Goal: Transaction & Acquisition: Book appointment/travel/reservation

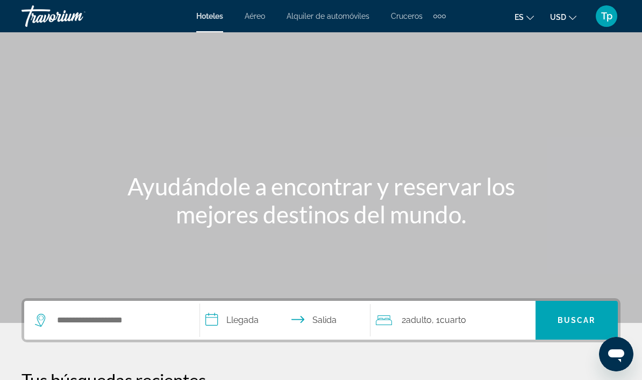
click at [554, 17] on span "USD" at bounding box center [558, 17] width 16 height 9
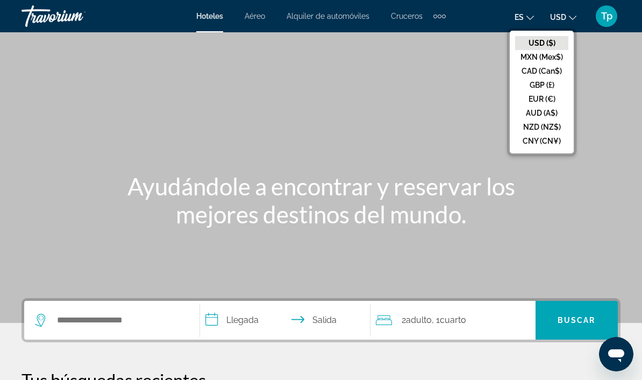
click at [550, 91] on button "GBP (£)" at bounding box center [541, 85] width 53 height 14
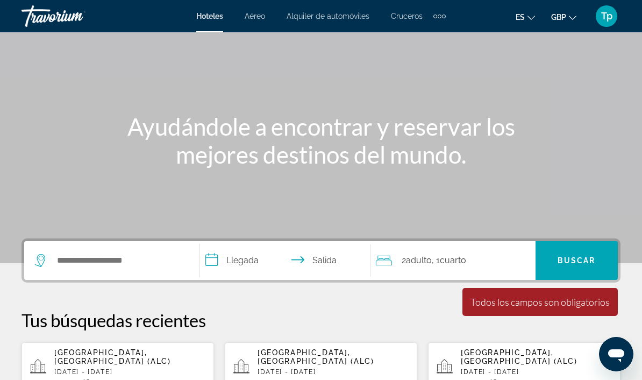
scroll to position [59, 0]
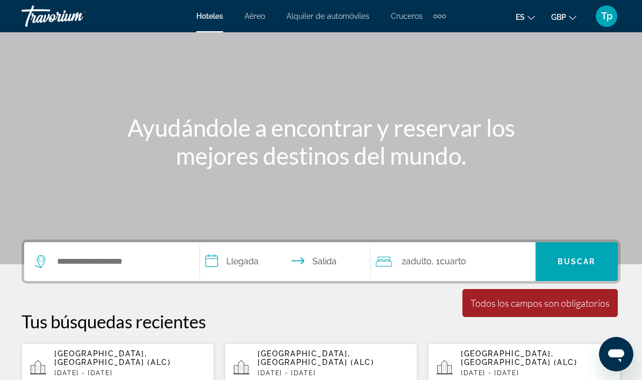
click at [141, 369] on p "[DATE] - [DATE]" at bounding box center [129, 373] width 151 height 8
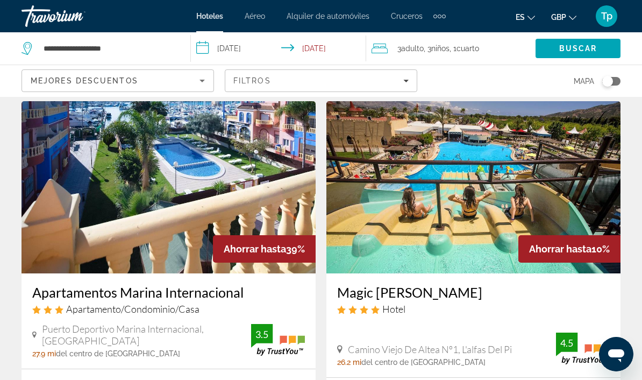
scroll to position [36, 0]
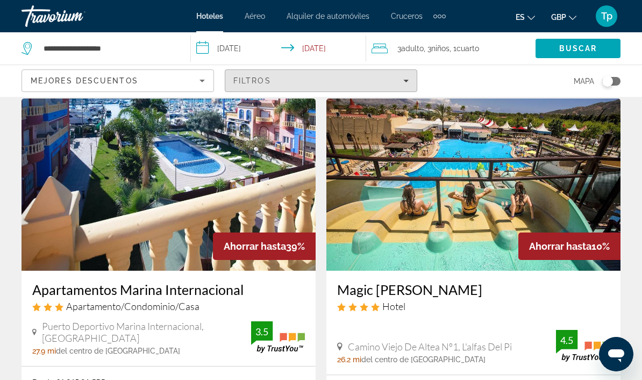
click at [406, 74] on span "Filters" at bounding box center [320, 81] width 191 height 26
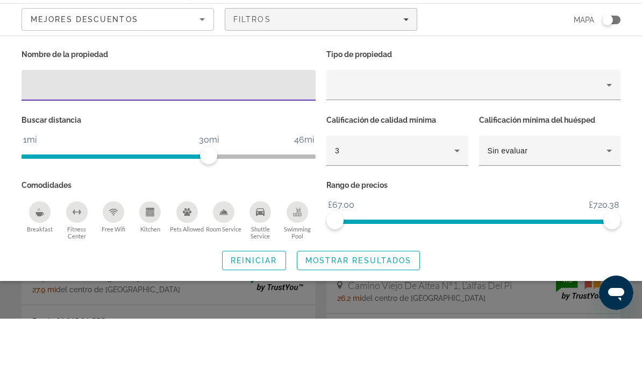
click at [591, 140] on div "Property type" at bounding box center [471, 146] width 272 height 13
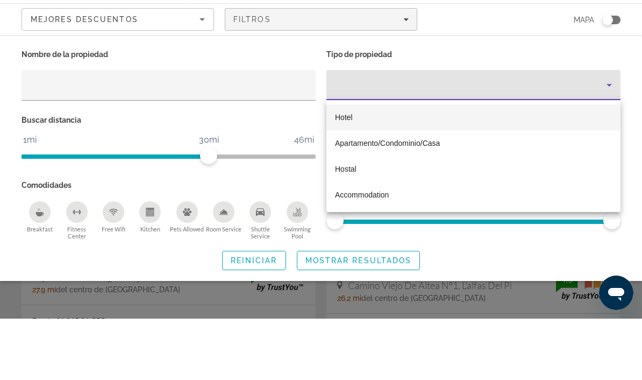
scroll to position [97, 0]
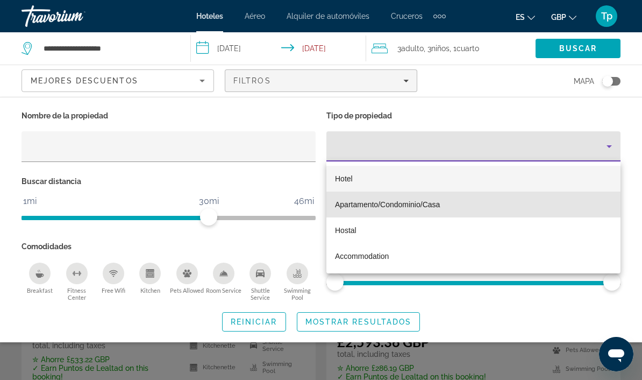
click at [413, 203] on span "Apartamento/Condominio/Casa" at bounding box center [387, 204] width 105 height 9
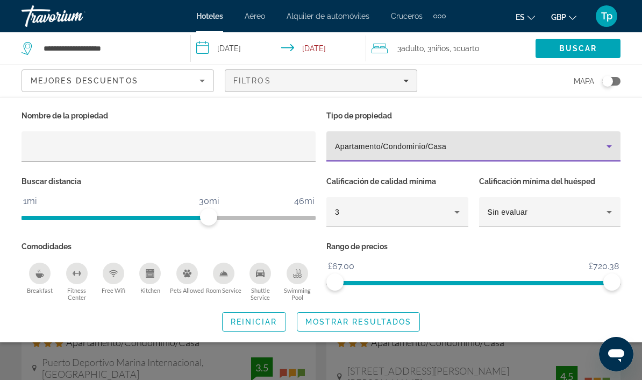
click at [361, 322] on span "Mostrar resultados" at bounding box center [359, 321] width 106 height 9
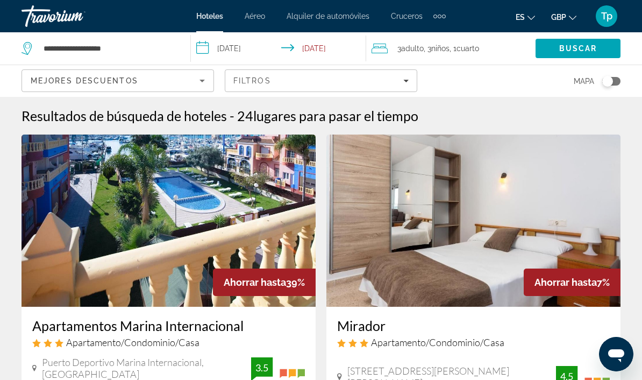
click at [530, 296] on img "Main content" at bounding box center [473, 220] width 294 height 172
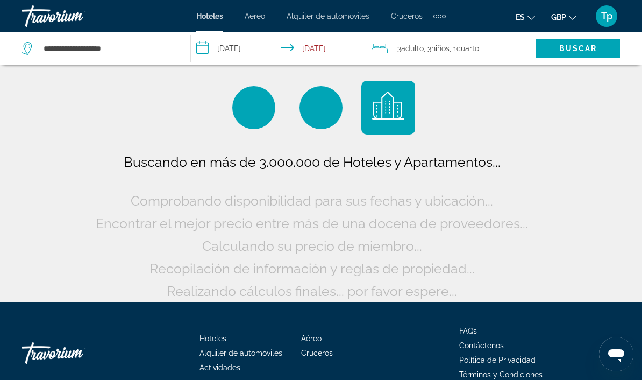
scroll to position [16, 0]
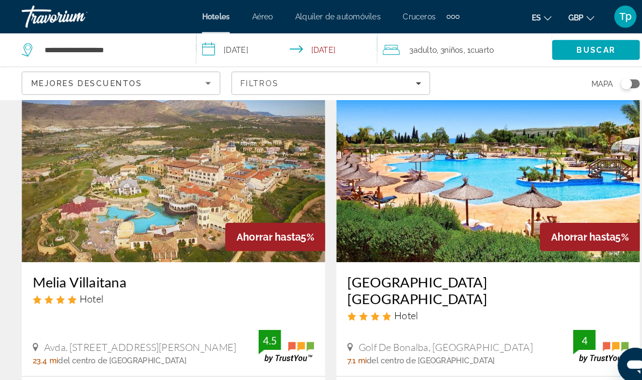
scroll to position [1268, 0]
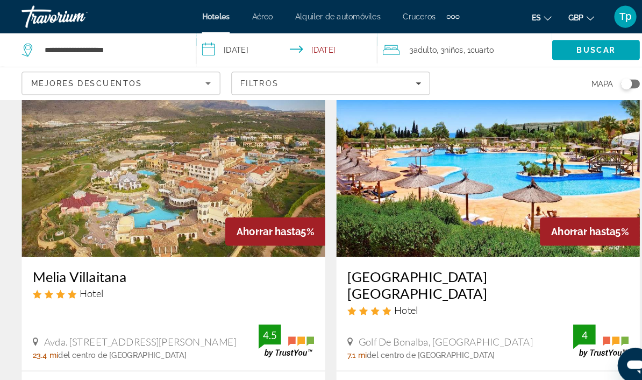
click at [400, 81] on div "Filtros" at bounding box center [320, 80] width 175 height 9
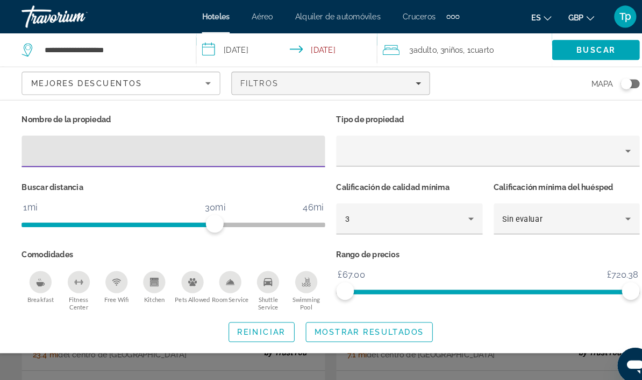
click at [370, 150] on div "Property type" at bounding box center [471, 146] width 272 height 13
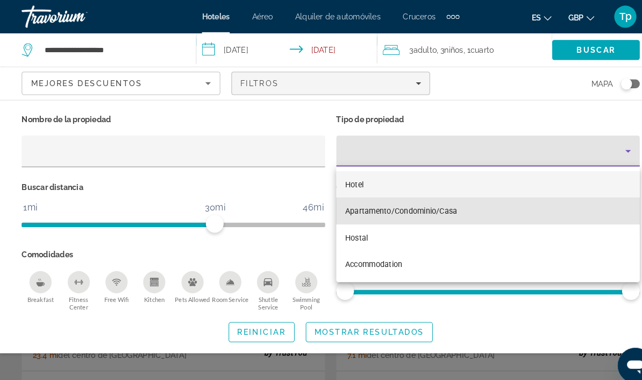
click at [371, 204] on span "Apartamento/Condominio/Casa" at bounding box center [389, 204] width 109 height 9
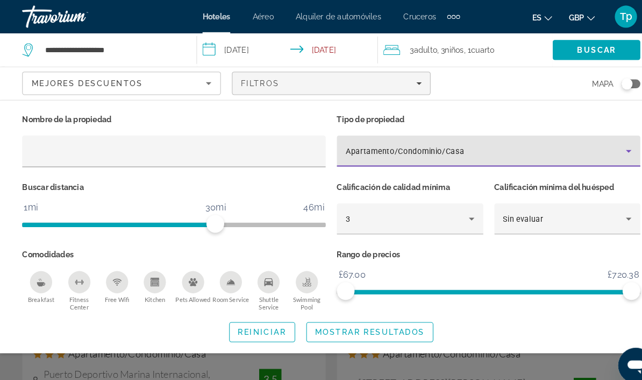
click at [360, 317] on span "Mostrar resultados" at bounding box center [359, 321] width 106 height 9
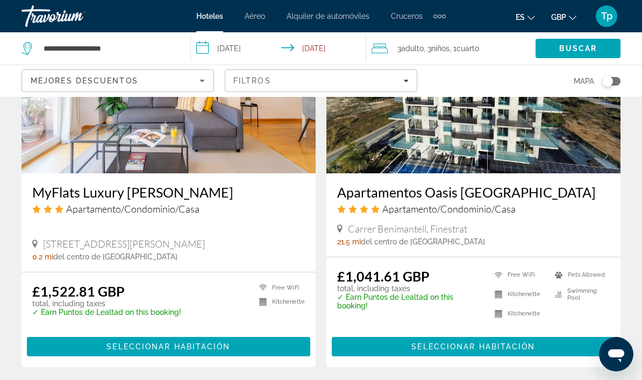
scroll to position [2136, 0]
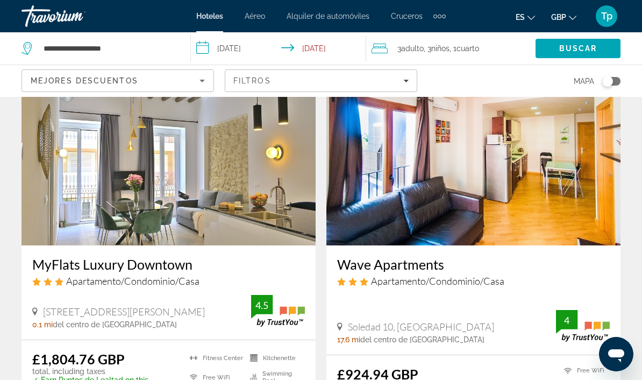
scroll to position [59, 0]
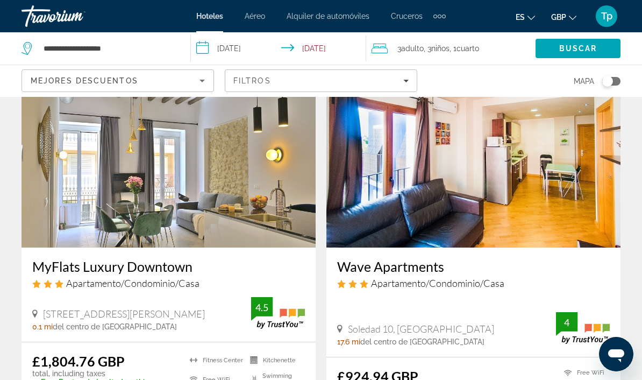
click at [150, 188] on img "Main content" at bounding box center [169, 161] width 294 height 172
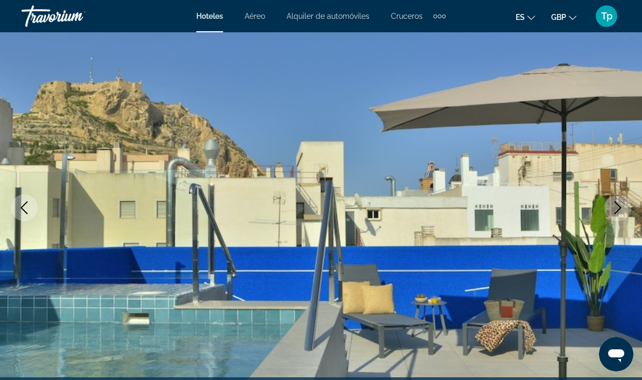
scroll to position [83, 0]
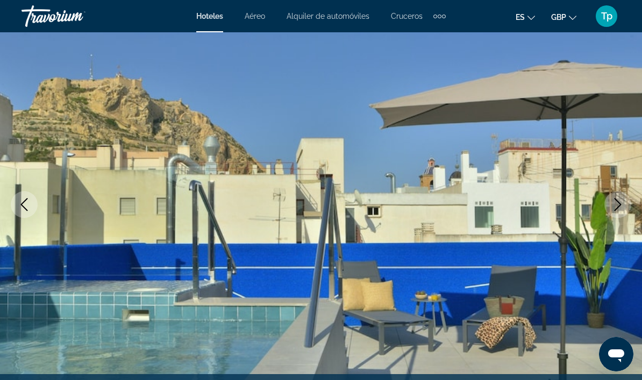
click at [613, 202] on icon "Next image" at bounding box center [618, 204] width 13 height 13
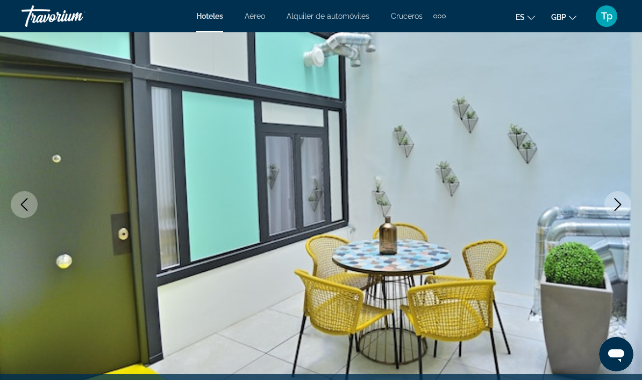
click at [615, 207] on icon "Next image" at bounding box center [618, 204] width 13 height 13
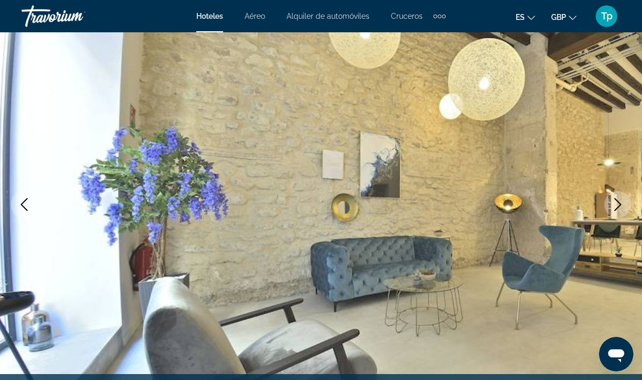
click at [614, 209] on icon "Next image" at bounding box center [618, 204] width 13 height 13
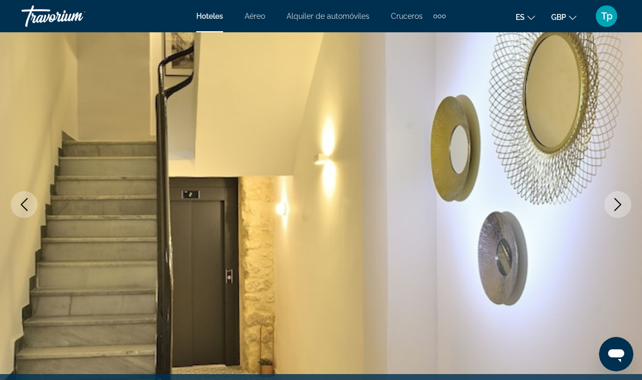
click at [613, 212] on button "Next image" at bounding box center [618, 204] width 27 height 27
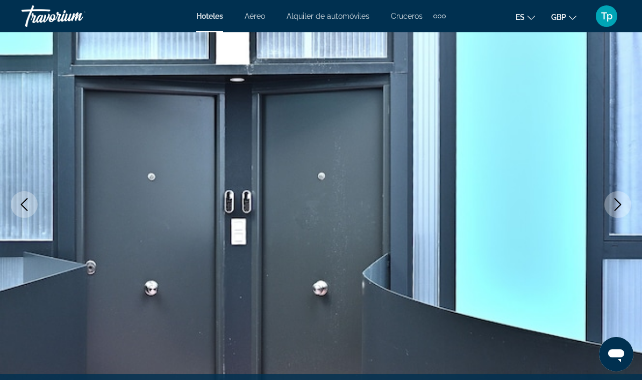
click at [1, 198] on img "Main content" at bounding box center [321, 204] width 642 height 511
click at [37, 195] on img "Main content" at bounding box center [321, 204] width 642 height 511
click at [32, 212] on button "Previous image" at bounding box center [24, 204] width 27 height 27
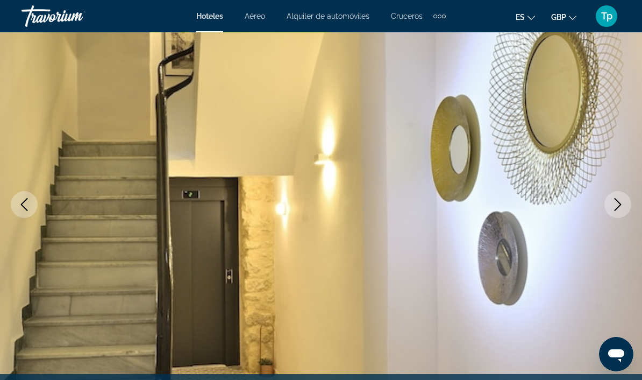
click at [10, 211] on img "Main content" at bounding box center [321, 204] width 642 height 511
click at [15, 205] on button "Previous image" at bounding box center [24, 204] width 27 height 27
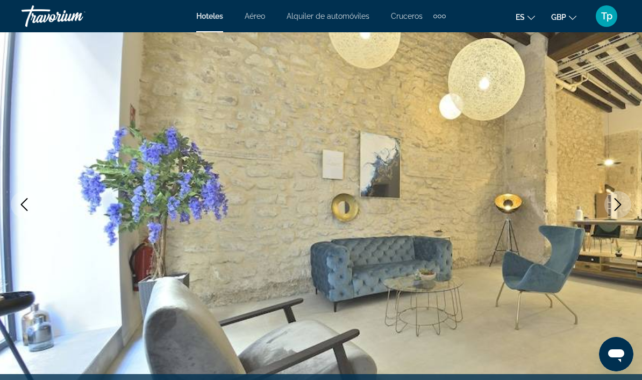
click at [13, 206] on button "Previous image" at bounding box center [24, 204] width 27 height 27
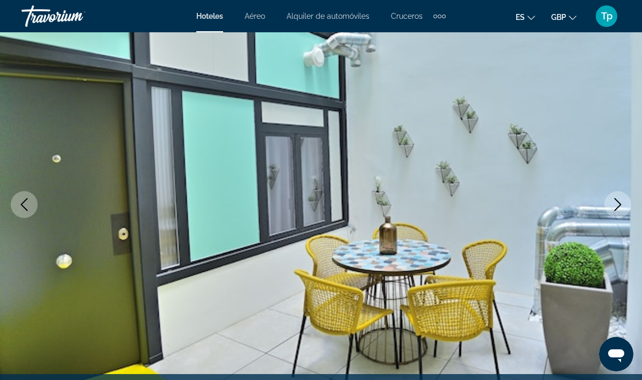
click at [15, 207] on button "Previous image" at bounding box center [24, 204] width 27 height 27
click at [23, 204] on icon "Previous image" at bounding box center [24, 204] width 13 height 13
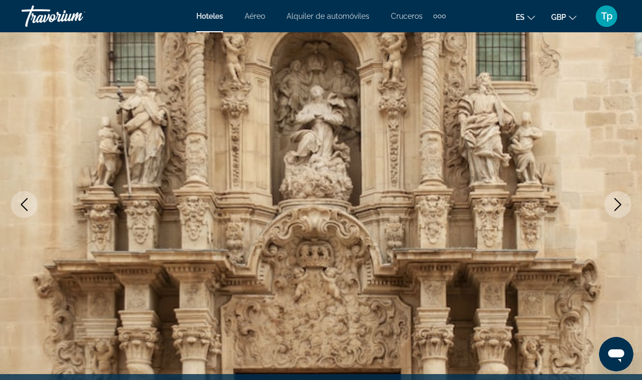
click at [22, 204] on icon "Previous image" at bounding box center [24, 204] width 7 height 13
click at [23, 203] on icon "Previous image" at bounding box center [24, 204] width 7 height 13
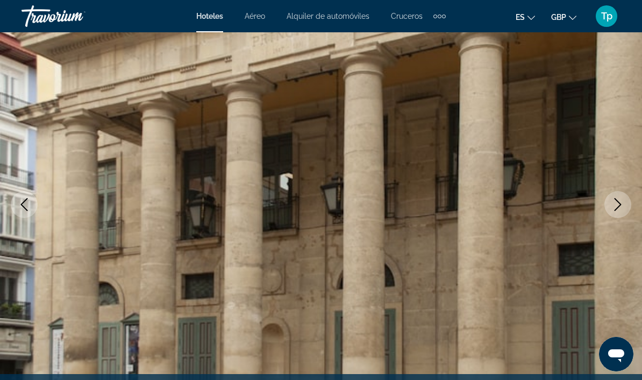
click at [21, 204] on icon "Previous image" at bounding box center [24, 204] width 13 height 13
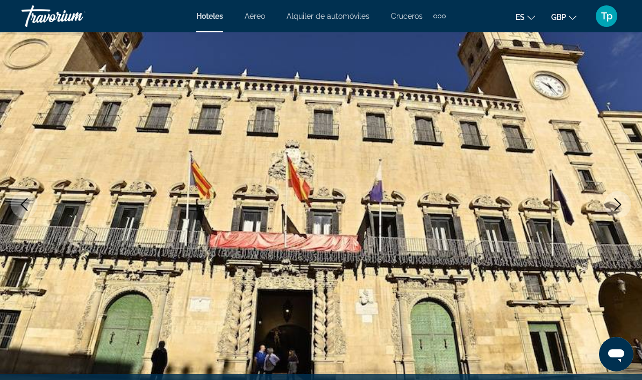
click at [23, 205] on icon "Previous image" at bounding box center [24, 204] width 13 height 13
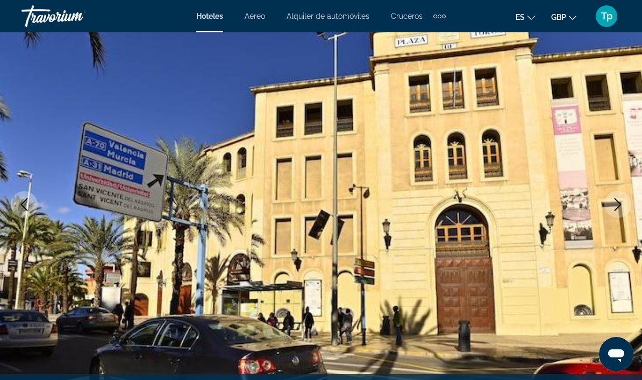
click at [27, 205] on icon "Previous image" at bounding box center [24, 204] width 13 height 13
click at [24, 208] on icon "Previous image" at bounding box center [24, 204] width 7 height 13
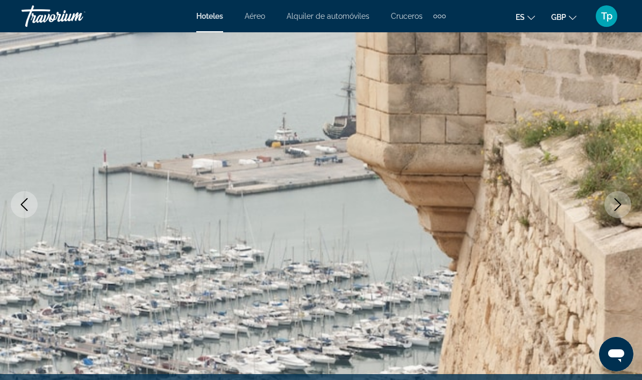
click at [25, 208] on icon "Previous image" at bounding box center [24, 204] width 7 height 13
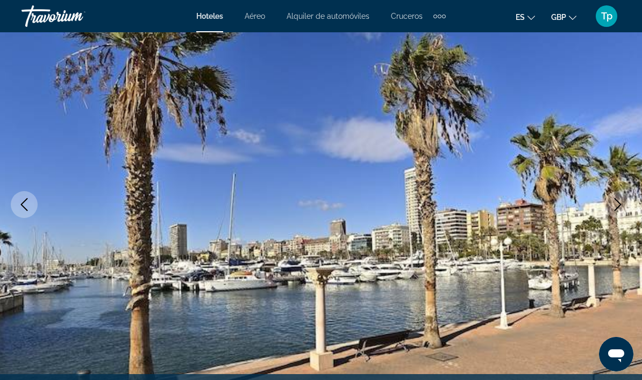
click at [25, 207] on icon "Previous image" at bounding box center [24, 204] width 13 height 13
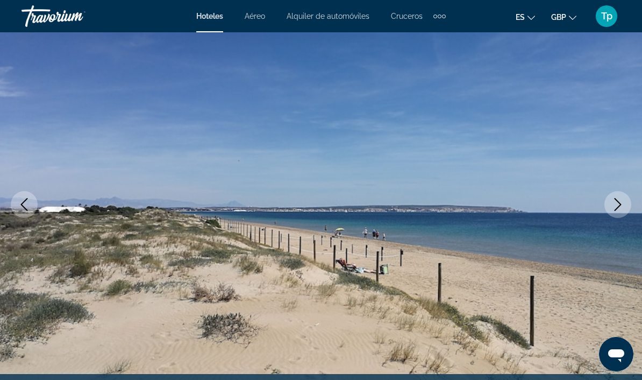
click at [26, 205] on icon "Previous image" at bounding box center [24, 204] width 13 height 13
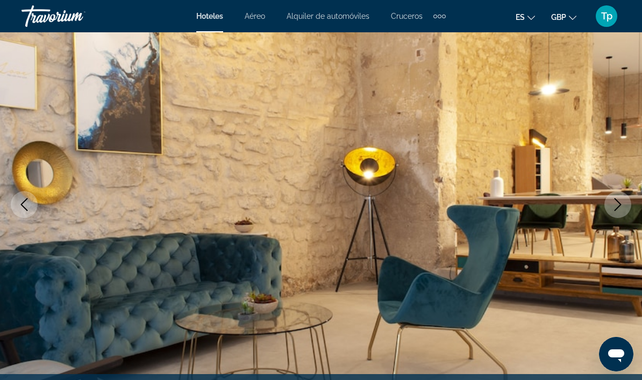
click at [27, 208] on icon "Previous image" at bounding box center [24, 204] width 13 height 13
click at [26, 208] on icon "Previous image" at bounding box center [24, 204] width 13 height 13
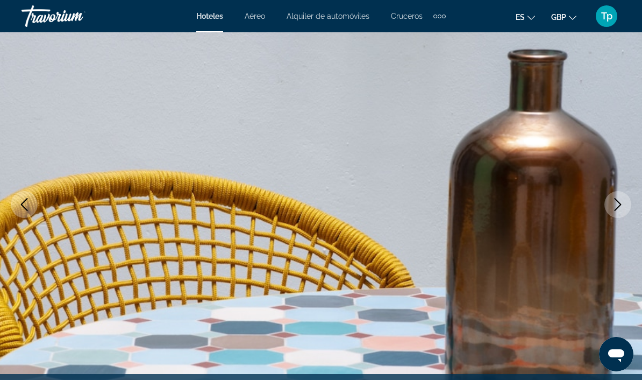
click at [31, 223] on img "Main content" at bounding box center [321, 204] width 642 height 511
click at [20, 207] on icon "Previous image" at bounding box center [24, 204] width 13 height 13
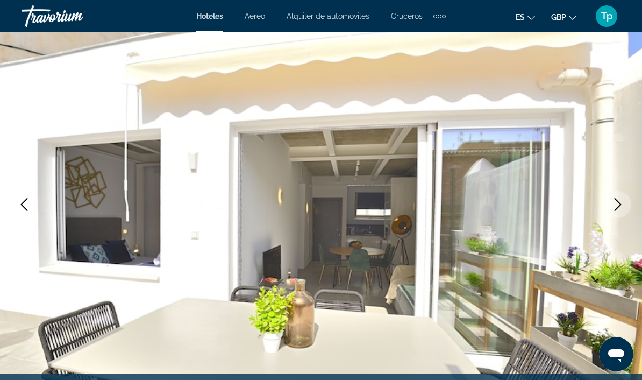
click at [25, 205] on icon "Previous image" at bounding box center [24, 204] width 13 height 13
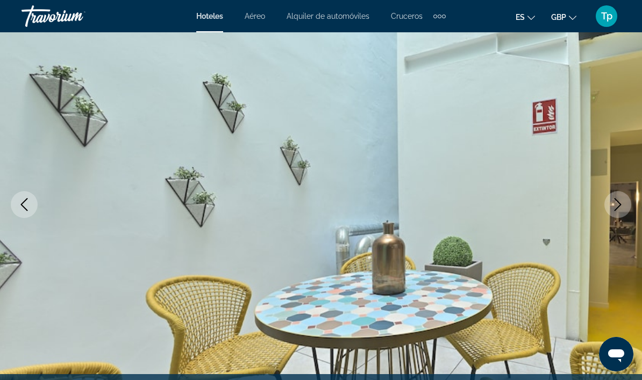
click at [22, 204] on icon "Previous image" at bounding box center [24, 204] width 7 height 13
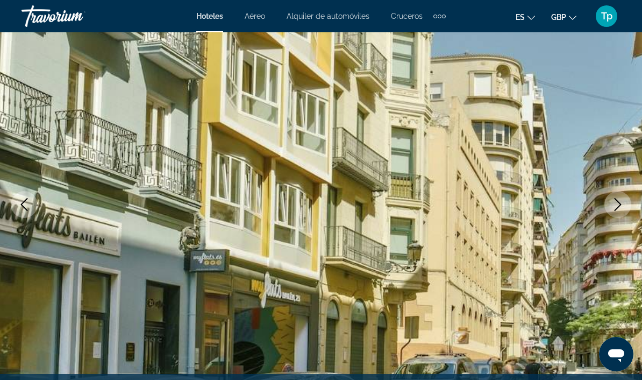
click at [27, 204] on icon "Previous image" at bounding box center [24, 204] width 13 height 13
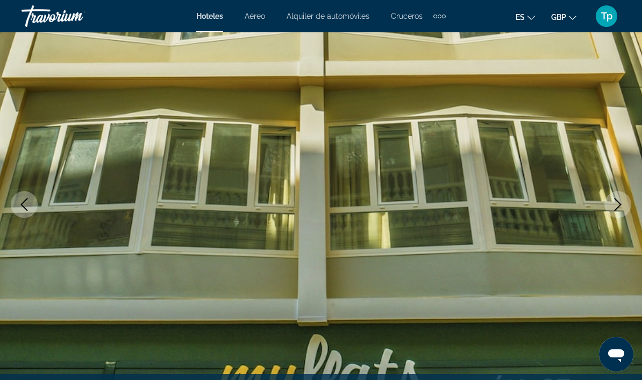
click at [616, 208] on icon "Next image" at bounding box center [618, 204] width 13 height 13
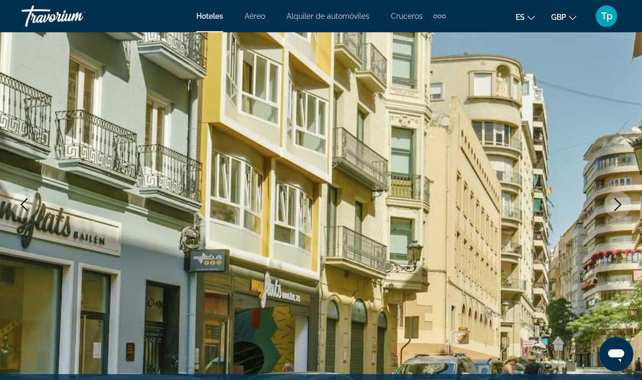
click at [615, 208] on icon "Next image" at bounding box center [618, 204] width 13 height 13
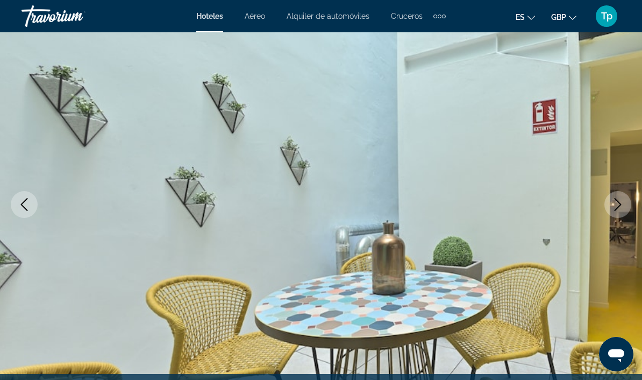
click at [617, 207] on icon "Next image" at bounding box center [618, 204] width 13 height 13
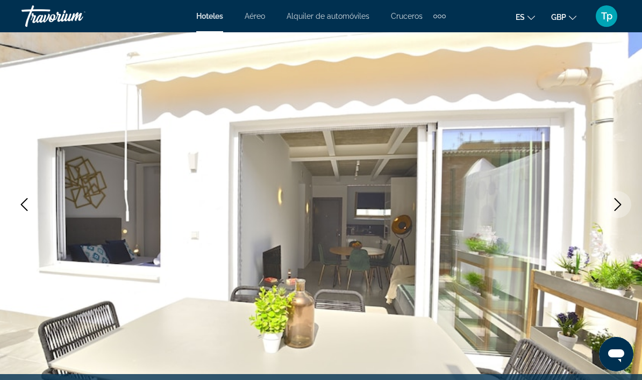
click at [618, 207] on icon "Next image" at bounding box center [618, 204] width 13 height 13
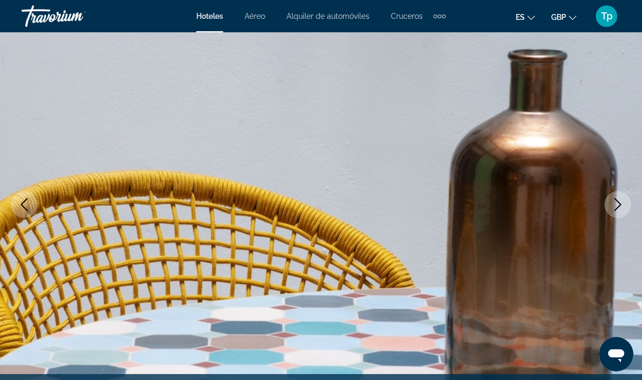
click at [621, 205] on icon "Next image" at bounding box center [618, 204] width 13 height 13
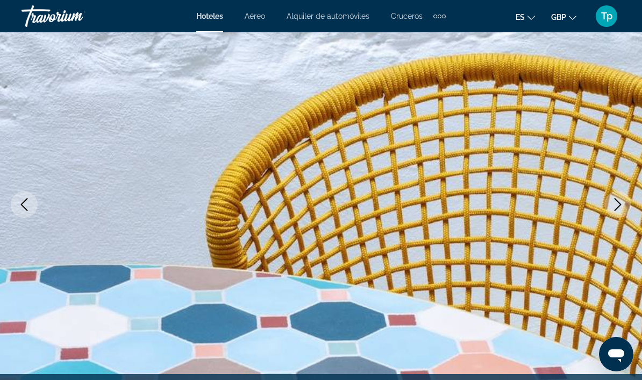
click at [622, 205] on icon "Next image" at bounding box center [618, 204] width 13 height 13
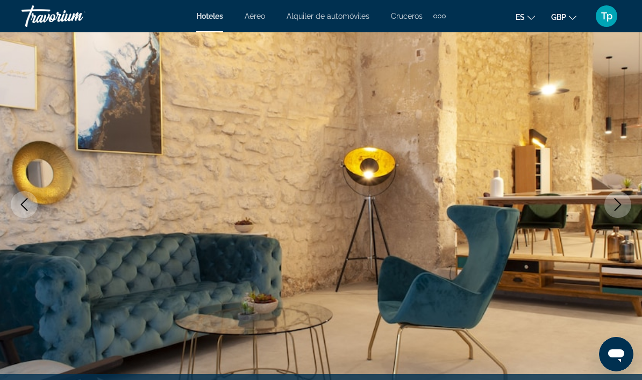
click at [621, 206] on icon "Next image" at bounding box center [618, 204] width 13 height 13
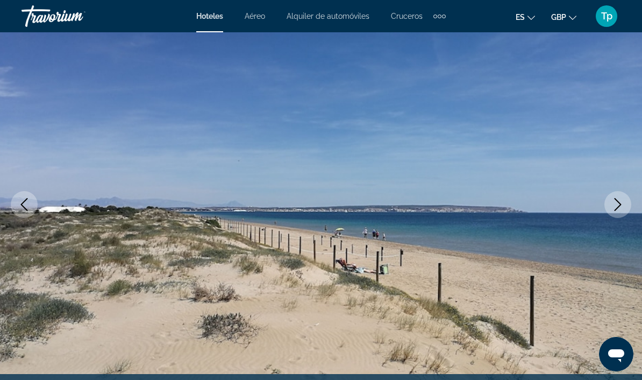
click at [616, 209] on icon "Next image" at bounding box center [618, 204] width 7 height 13
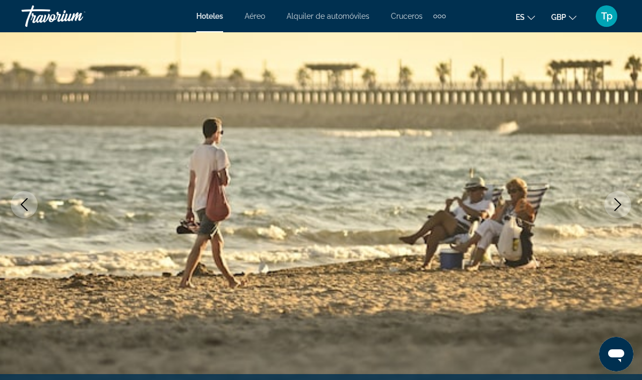
click at [616, 208] on icon "Next image" at bounding box center [618, 204] width 13 height 13
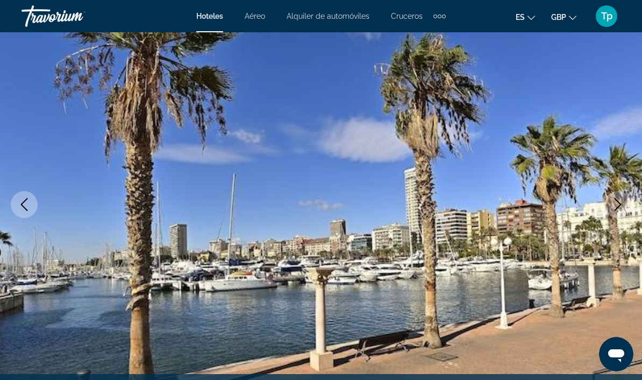
click at [619, 208] on icon "Next image" at bounding box center [618, 204] width 13 height 13
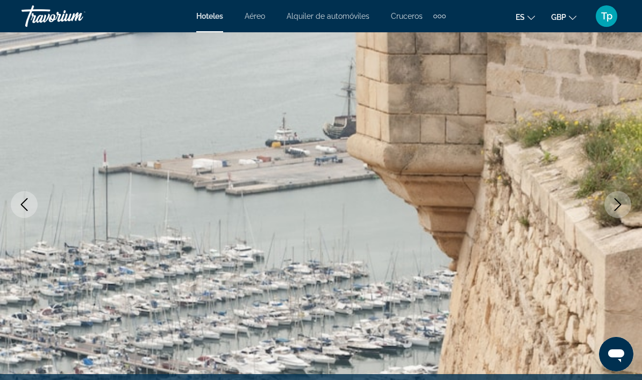
click at [618, 208] on icon "Next image" at bounding box center [618, 204] width 7 height 13
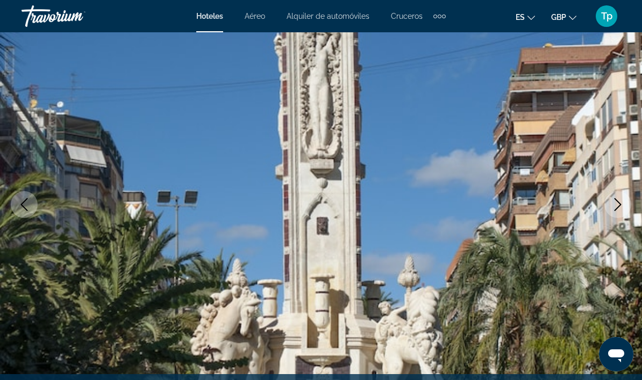
click at [612, 209] on icon "Next image" at bounding box center [618, 204] width 13 height 13
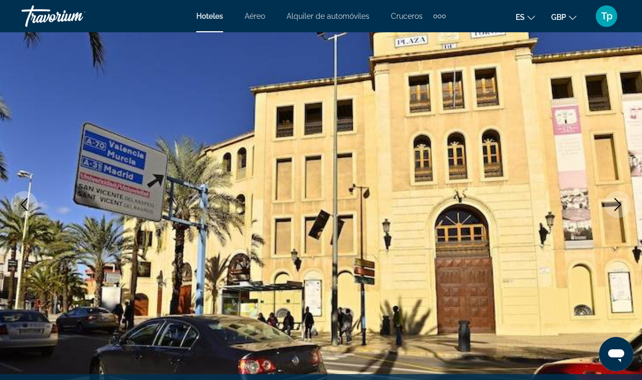
click at [612, 216] on button "Next image" at bounding box center [618, 204] width 27 height 27
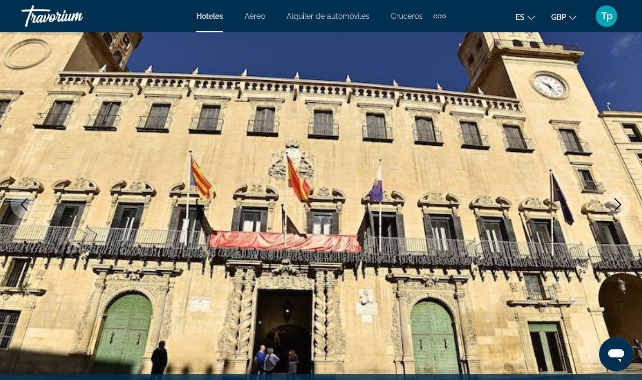
click at [613, 212] on button "Next image" at bounding box center [618, 204] width 27 height 27
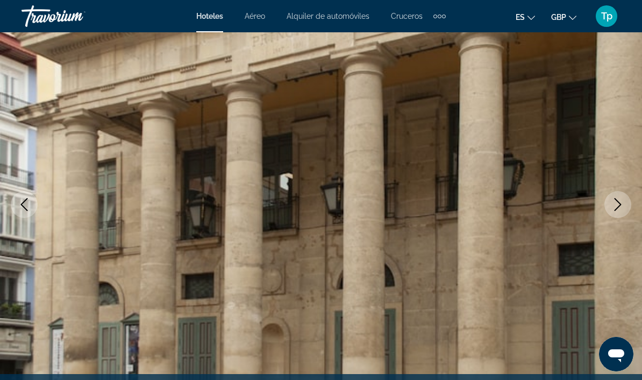
click at [614, 210] on icon "Next image" at bounding box center [618, 204] width 13 height 13
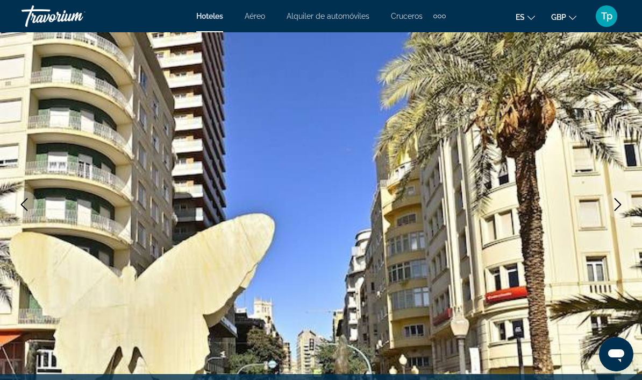
click at [616, 210] on icon "Next image" at bounding box center [618, 204] width 13 height 13
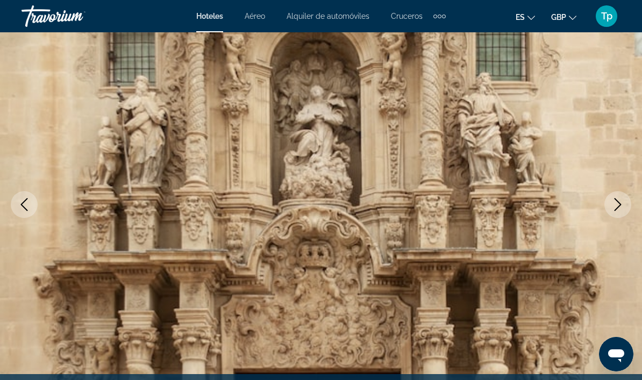
click at [615, 210] on icon "Next image" at bounding box center [618, 204] width 7 height 13
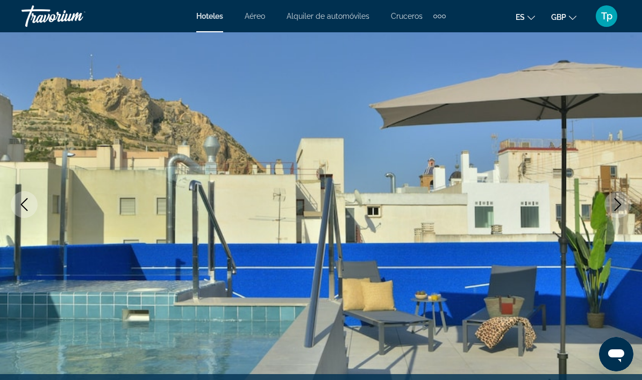
click at [615, 210] on icon "Next image" at bounding box center [618, 204] width 13 height 13
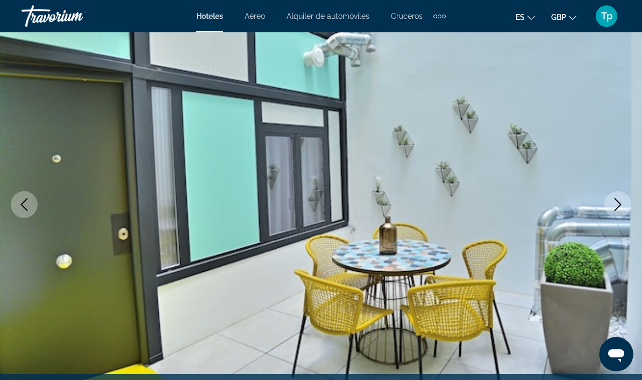
click at [615, 208] on icon "Next image" at bounding box center [618, 204] width 13 height 13
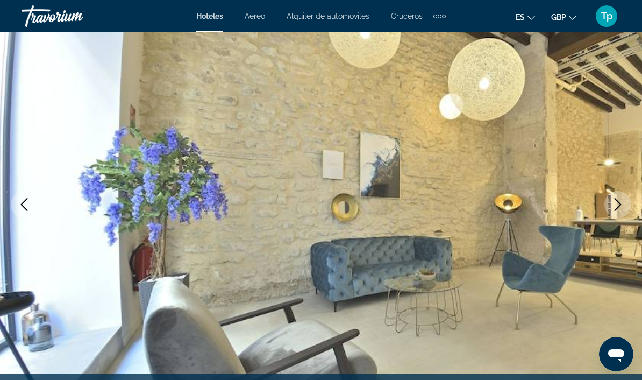
click at [48, 159] on img "Main content" at bounding box center [321, 204] width 642 height 511
click at [15, 207] on button "Previous image" at bounding box center [24, 204] width 27 height 27
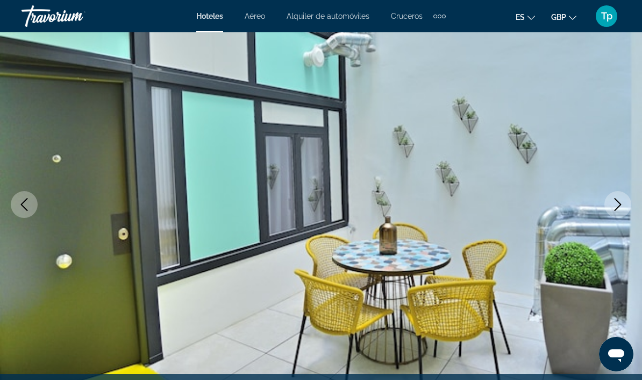
click at [27, 207] on icon "Previous image" at bounding box center [24, 204] width 13 height 13
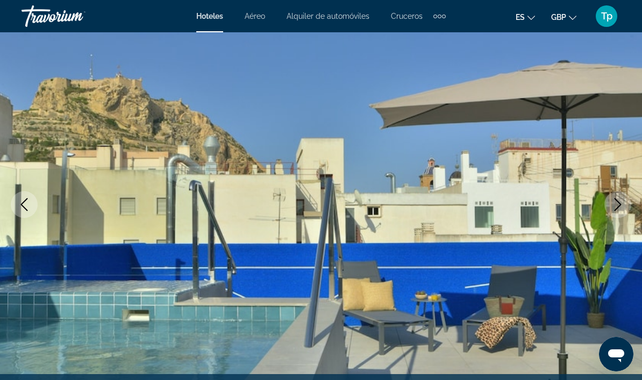
click at [615, 205] on icon "Next image" at bounding box center [618, 204] width 13 height 13
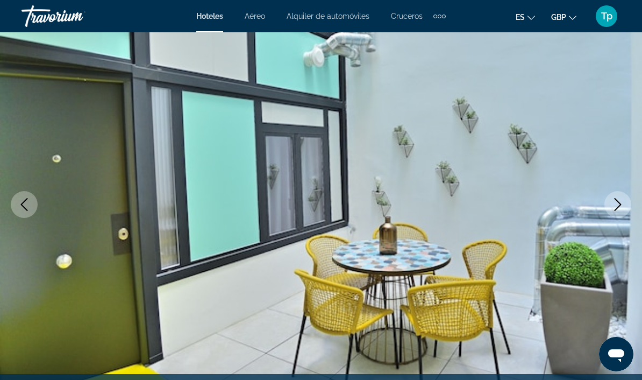
click at [620, 211] on button "Next image" at bounding box center [618, 204] width 27 height 27
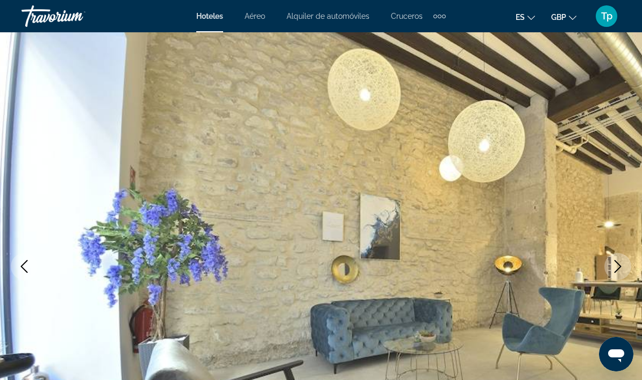
scroll to position [0, 0]
